Goal: Task Accomplishment & Management: Complete application form

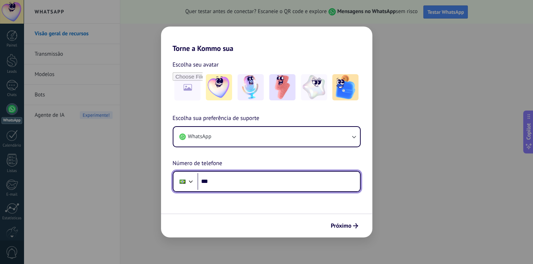
click at [231, 182] on input "***" at bounding box center [278, 181] width 162 height 17
click at [242, 183] on input "***" at bounding box center [278, 181] width 162 height 17
type input "**********"
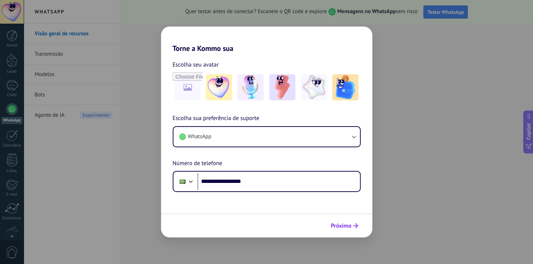
click at [349, 227] on span "Próximo" at bounding box center [341, 226] width 21 height 5
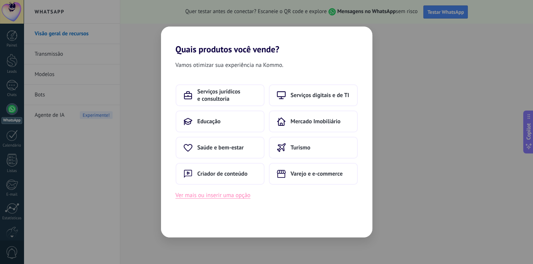
click at [239, 194] on button "Ver mais ou inserir uma opção" at bounding box center [213, 195] width 75 height 9
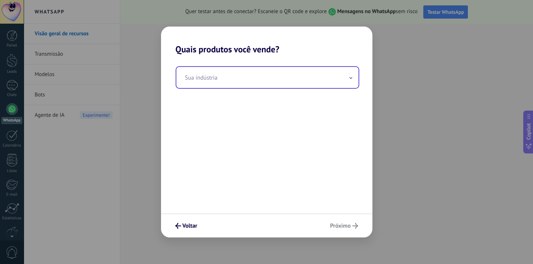
click at [324, 79] on input "text" at bounding box center [267, 77] width 182 height 21
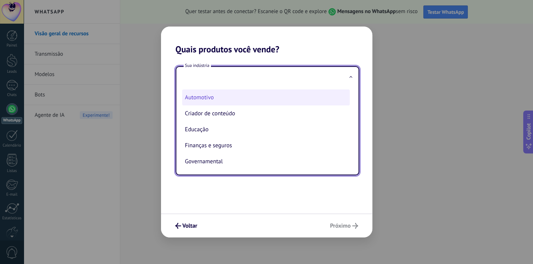
click at [216, 98] on li "Automotivo" at bounding box center [266, 98] width 168 height 16
type input "**********"
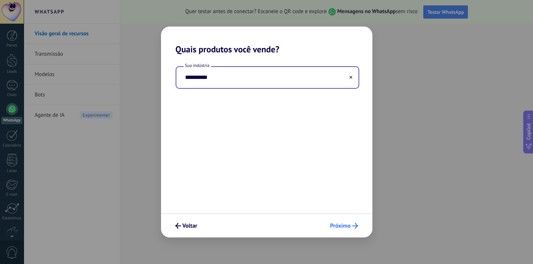
click at [342, 226] on span "Próximo" at bounding box center [340, 226] width 21 height 5
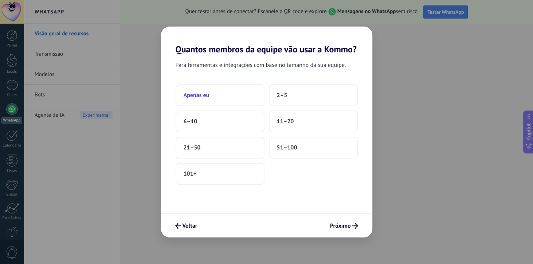
click at [250, 92] on button "Apenas eu" at bounding box center [220, 96] width 89 height 22
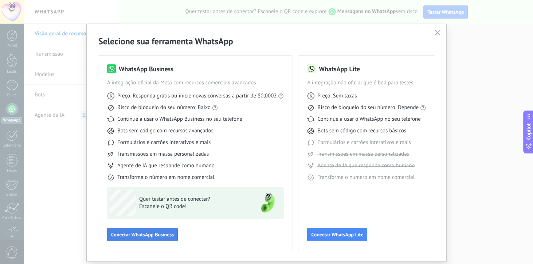
click at [163, 234] on span "Conectar WhatsApp Business" at bounding box center [142, 234] width 63 height 5
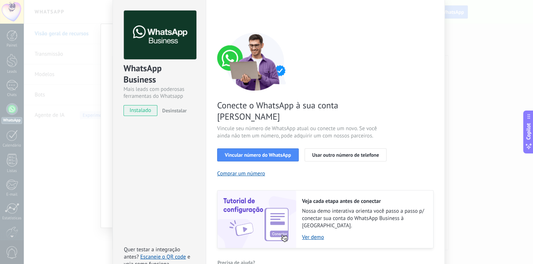
scroll to position [27, 0]
click at [282, 153] on span "Vincular número do WhatsApp" at bounding box center [258, 155] width 66 height 5
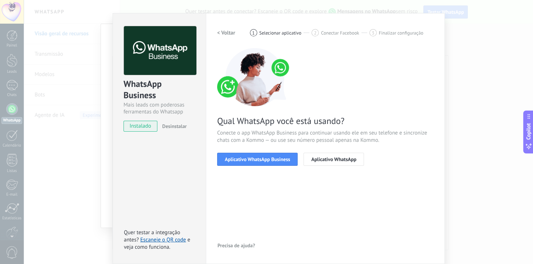
scroll to position [11, 0]
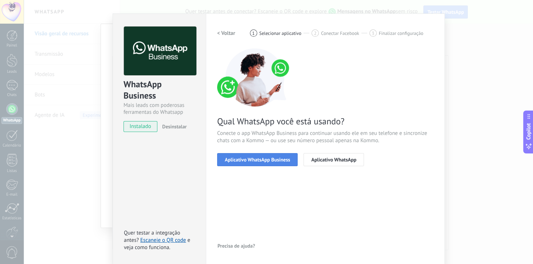
click at [286, 154] on button "Aplicativo WhatsApp Business" at bounding box center [257, 159] width 81 height 13
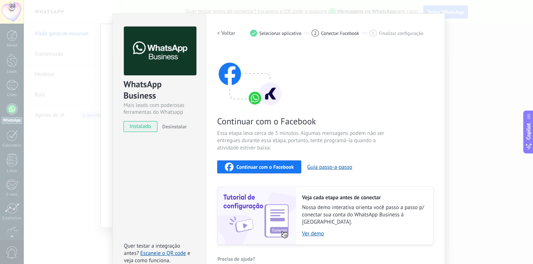
scroll to position [18, 0]
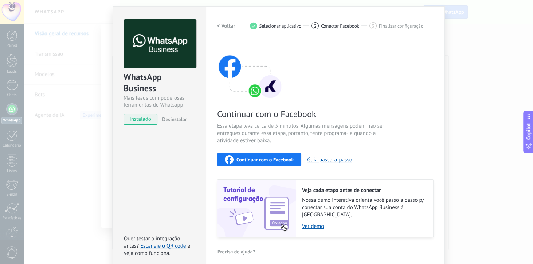
click at [460, 55] on div "WhatsApp Business Mais leads com poderosas ferramentas do Whatsapp instalado De…" at bounding box center [278, 132] width 509 height 264
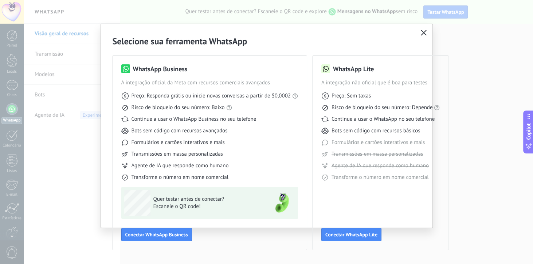
click at [420, 36] on button "button" at bounding box center [423, 33] width 9 height 10
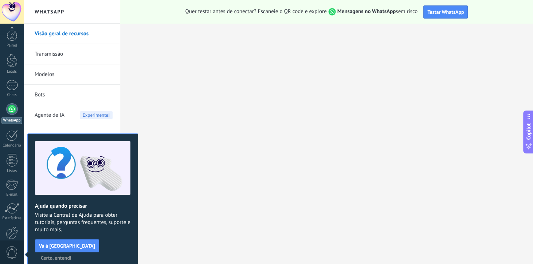
scroll to position [39, 0]
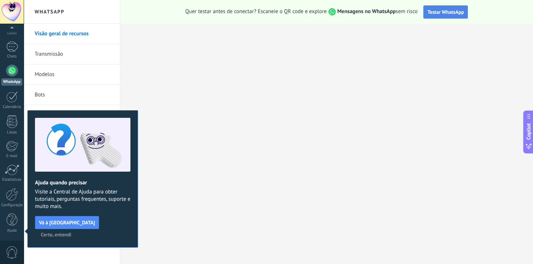
click at [442, 11] on span "Testar WhatsApp" at bounding box center [445, 12] width 36 height 7
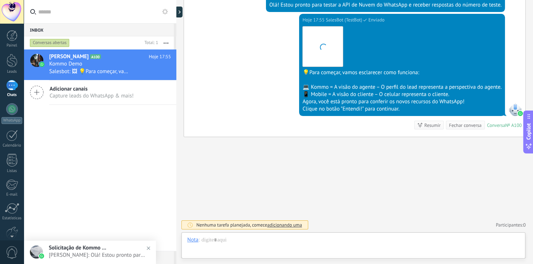
scroll to position [11, 0]
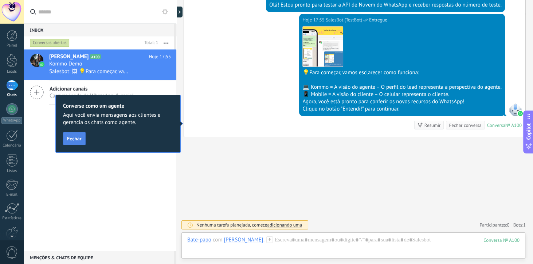
click at [78, 139] on span "Fechar" at bounding box center [74, 138] width 15 height 5
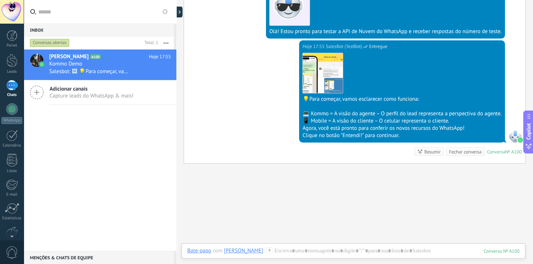
scroll to position [201, 0]
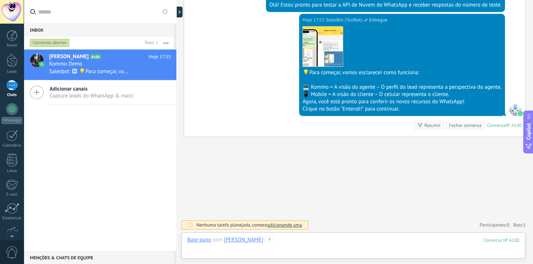
click at [360, 248] on div at bounding box center [353, 248] width 332 height 22
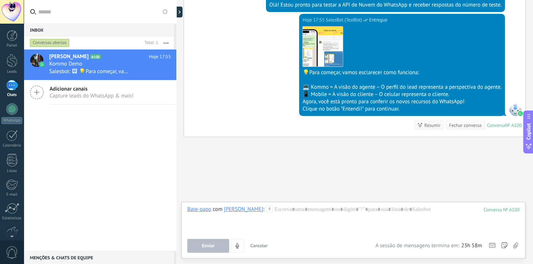
click at [352, 109] on div "Clique no botão "Entendi!" para continuar." at bounding box center [401, 109] width 199 height 7
click at [350, 110] on div "Clique no botão "Entendi!" para continuar." at bounding box center [401, 109] width 199 height 7
click at [353, 109] on div "Clique no botão "Entendi!" para continuar." at bounding box center [401, 109] width 199 height 7
click at [352, 109] on div "Clique no botão "Entendi!" para continuar." at bounding box center [401, 109] width 199 height 7
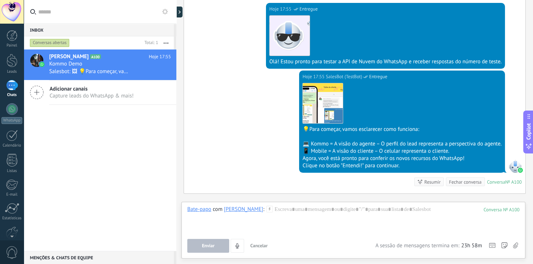
scroll to position [138, 0]
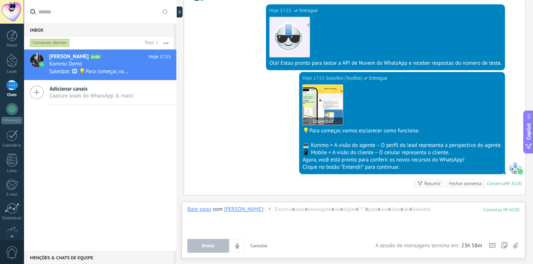
click at [319, 122] on img at bounding box center [323, 105] width 40 height 40
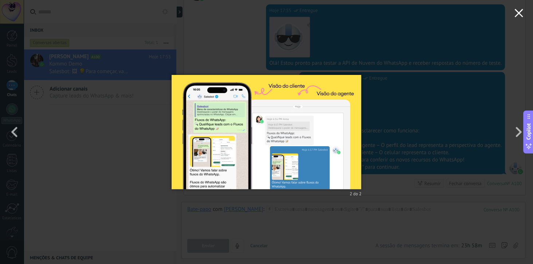
click at [515, 18] on button "button" at bounding box center [519, 14] width 28 height 28
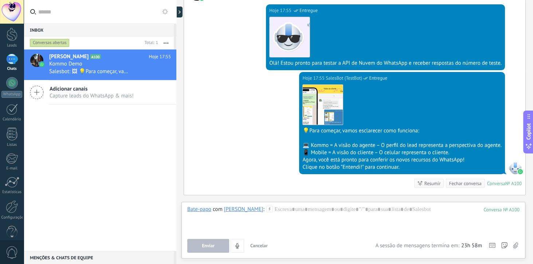
scroll to position [22, 0]
click at [16, 147] on div "Listas" at bounding box center [11, 149] width 21 height 5
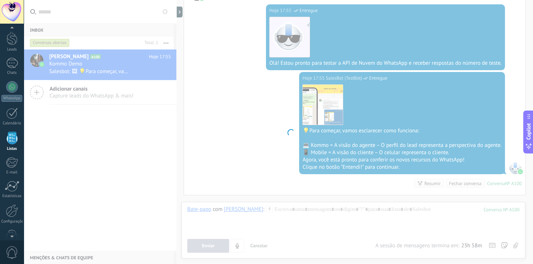
scroll to position [19, 0]
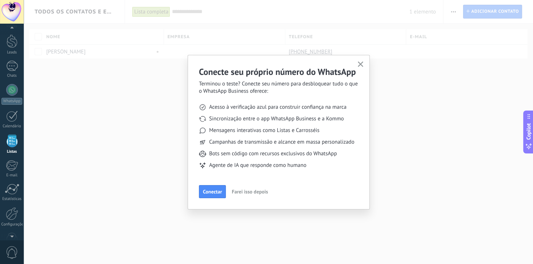
click at [238, 192] on span "Farei isso depois" at bounding box center [250, 191] width 36 height 5
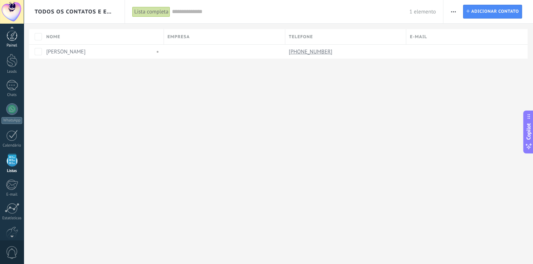
click at [17, 39] on div at bounding box center [12, 35] width 11 height 11
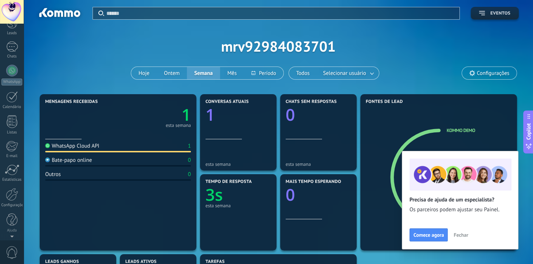
click at [485, 9] on button "Eventos" at bounding box center [495, 13] width 48 height 13
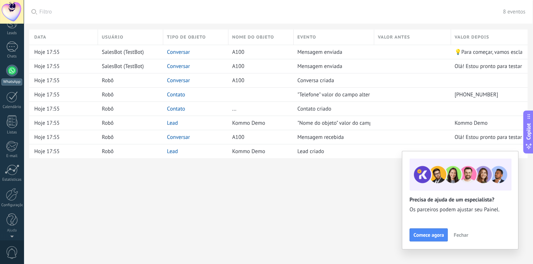
click at [11, 72] on div at bounding box center [12, 71] width 12 height 12
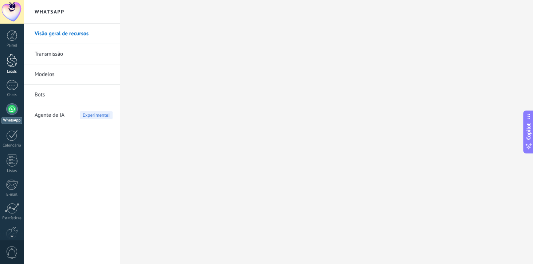
click at [9, 60] on div at bounding box center [12, 60] width 11 height 13
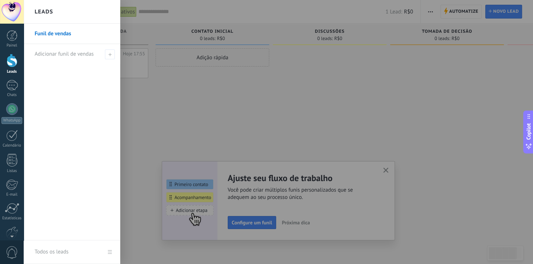
click at [277, 119] on div at bounding box center [290, 132] width 533 height 264
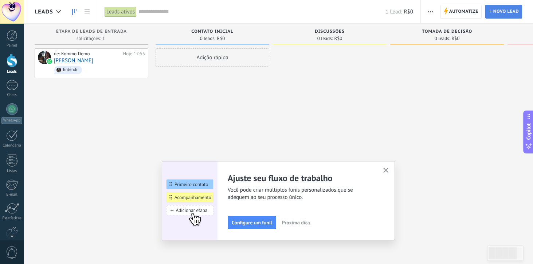
click at [496, 14] on span "Novo lead" at bounding box center [505, 11] width 25 height 13
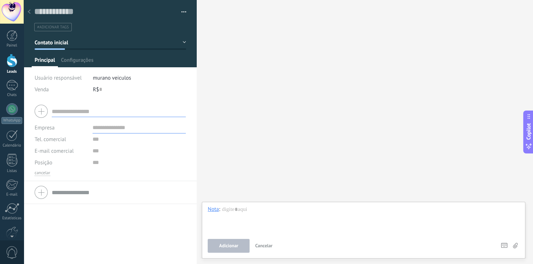
click at [176, 12] on button "button" at bounding box center [181, 12] width 11 height 11
click at [29, 12] on use at bounding box center [29, 11] width 3 height 4
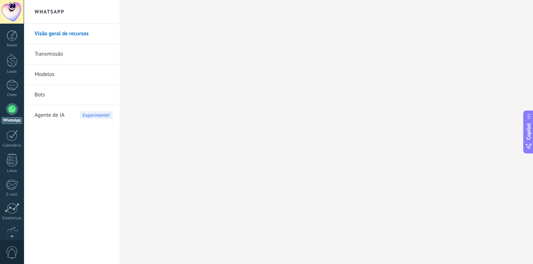
scroll to position [35, 0]
click at [70, 118] on div "Agente de IA Experimente!" at bounding box center [74, 115] width 78 height 20
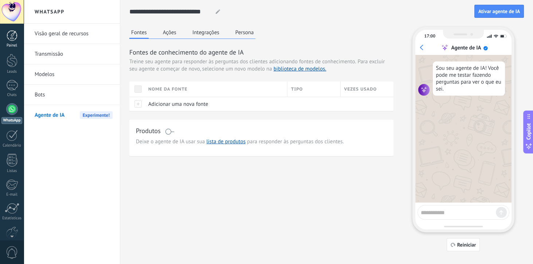
click at [15, 39] on div at bounding box center [12, 35] width 11 height 11
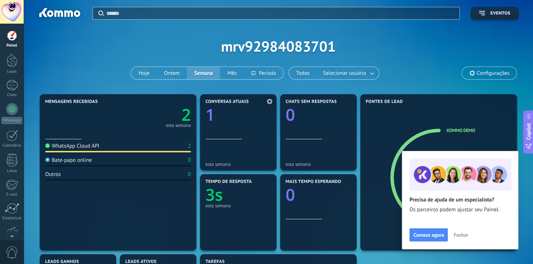
click at [239, 143] on div "esta semana" at bounding box center [238, 154] width 66 height 28
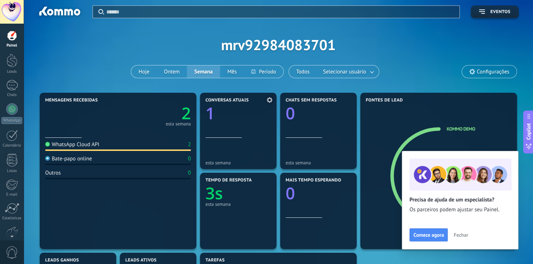
click at [235, 136] on div "Conversas atuais 1" at bounding box center [238, 118] width 66 height 40
click at [481, 72] on span "Configurações" at bounding box center [493, 72] width 32 height 6
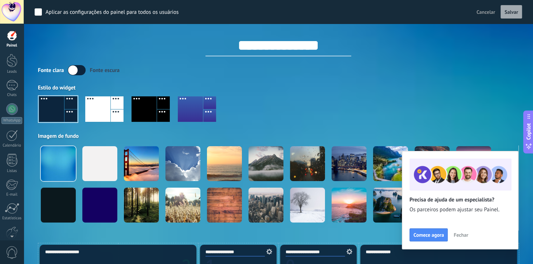
click at [461, 235] on span "Fechar" at bounding box center [461, 235] width 15 height 5
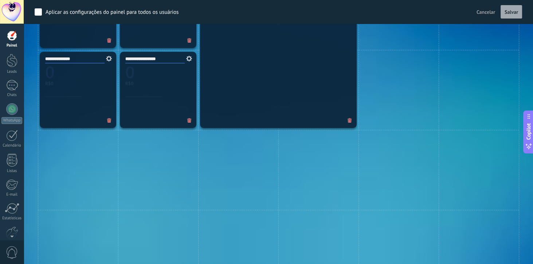
scroll to position [563, 0]
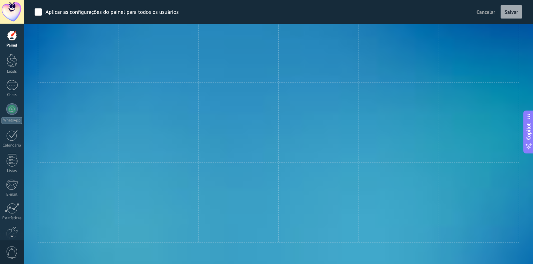
click at [484, 11] on span "Cancelar" at bounding box center [485, 12] width 19 height 7
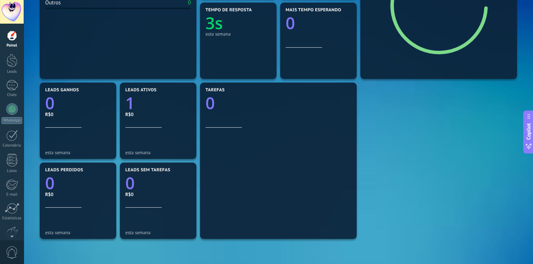
scroll to position [0, 0]
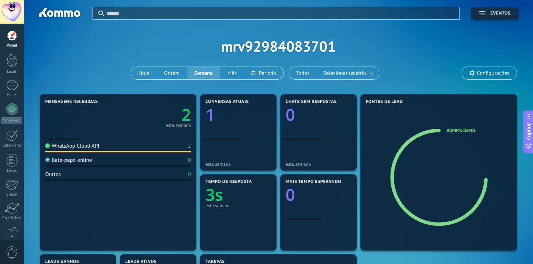
click at [160, 132] on div at bounding box center [118, 133] width 146 height 6
click at [158, 130] on div at bounding box center [118, 133] width 146 height 6
click at [168, 151] on div "WhatsApp Cloud API 2" at bounding box center [118, 148] width 146 height 10
click at [174, 144] on div "WhatsApp Cloud API 2" at bounding box center [118, 148] width 146 height 10
click at [166, 212] on div "WhatsApp Cloud API 2 Bate-papo online 0 Outros 0" at bounding box center [118, 193] width 146 height 107
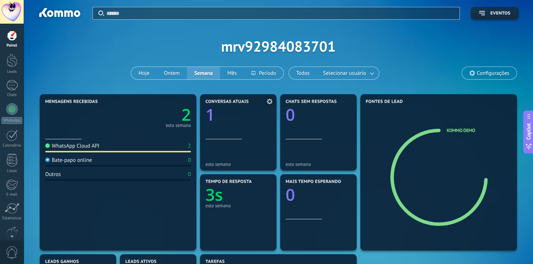
click at [246, 147] on div "esta semana" at bounding box center [238, 154] width 66 height 28
click at [10, 64] on div at bounding box center [12, 60] width 11 height 13
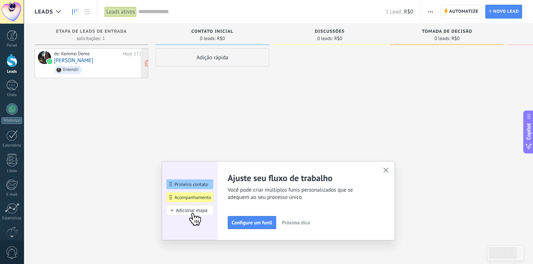
click at [117, 61] on div "de: Kommo Demo Hoje 17:55 [PERSON_NAME]!" at bounding box center [99, 63] width 91 height 25
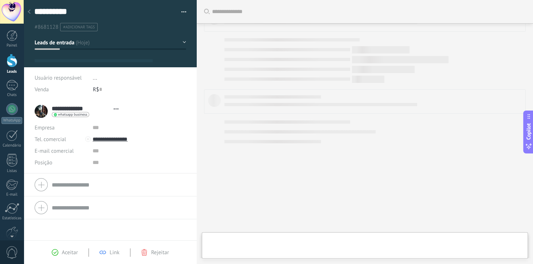
scroll to position [301, 0]
type textarea "**********"
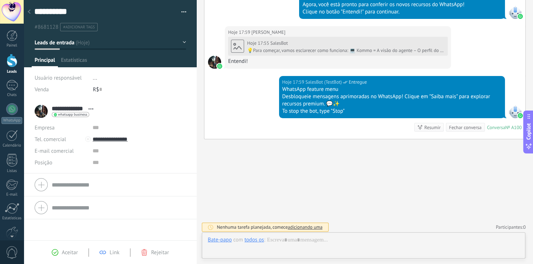
scroll to position [11, 0]
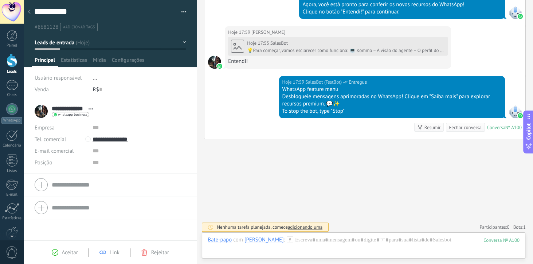
click at [158, 259] on div "Aceitar Link Rejeitar" at bounding box center [110, 253] width 173 height 24
click at [157, 256] on div "Aceitar Link Rejeitar" at bounding box center [110, 253] width 138 height 8
click at [158, 254] on span "Rejeitar" at bounding box center [160, 253] width 18 height 7
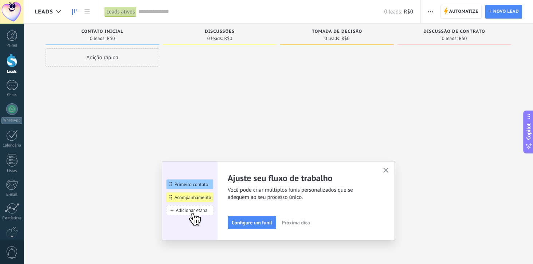
click at [368, 121] on div at bounding box center [337, 132] width 114 height 169
